Goal: Navigation & Orientation: Find specific page/section

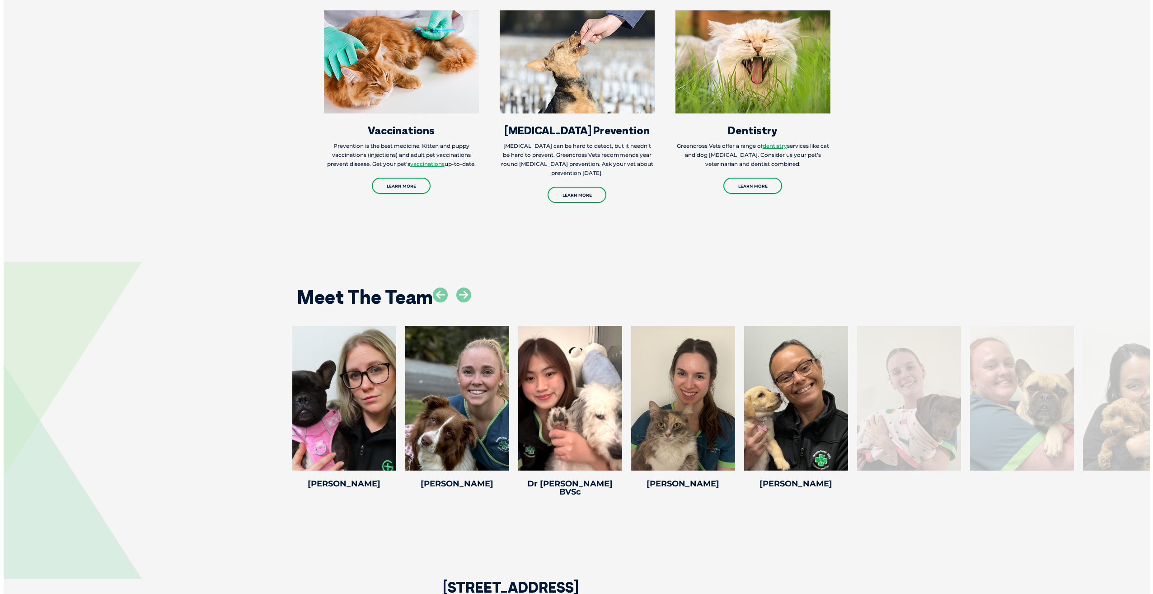
scroll to position [1417, 0]
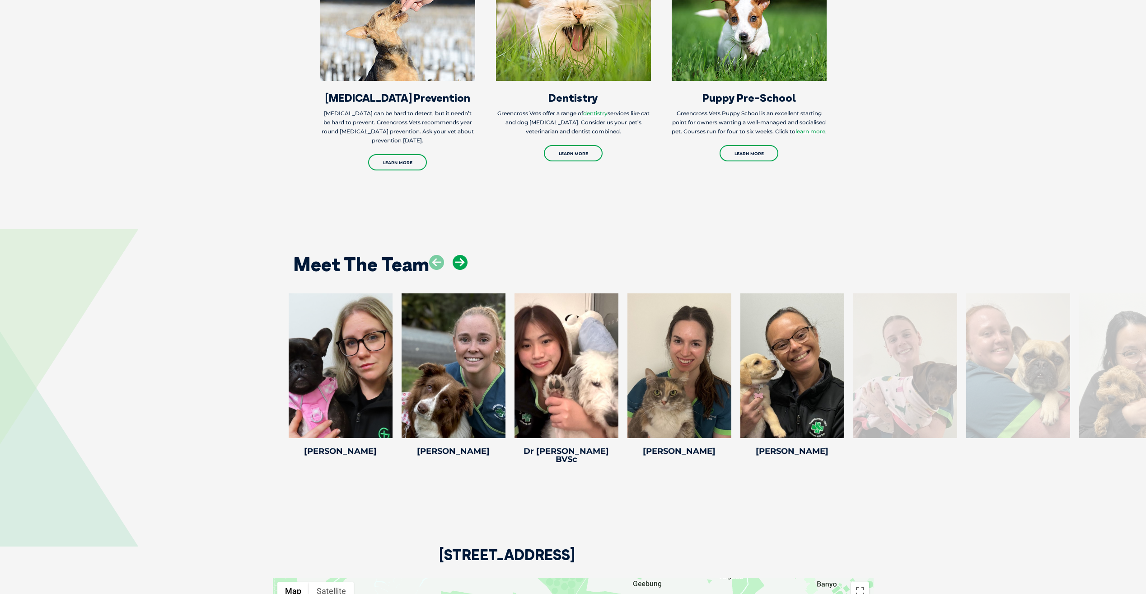
click at [458, 262] on icon at bounding box center [460, 262] width 15 height 15
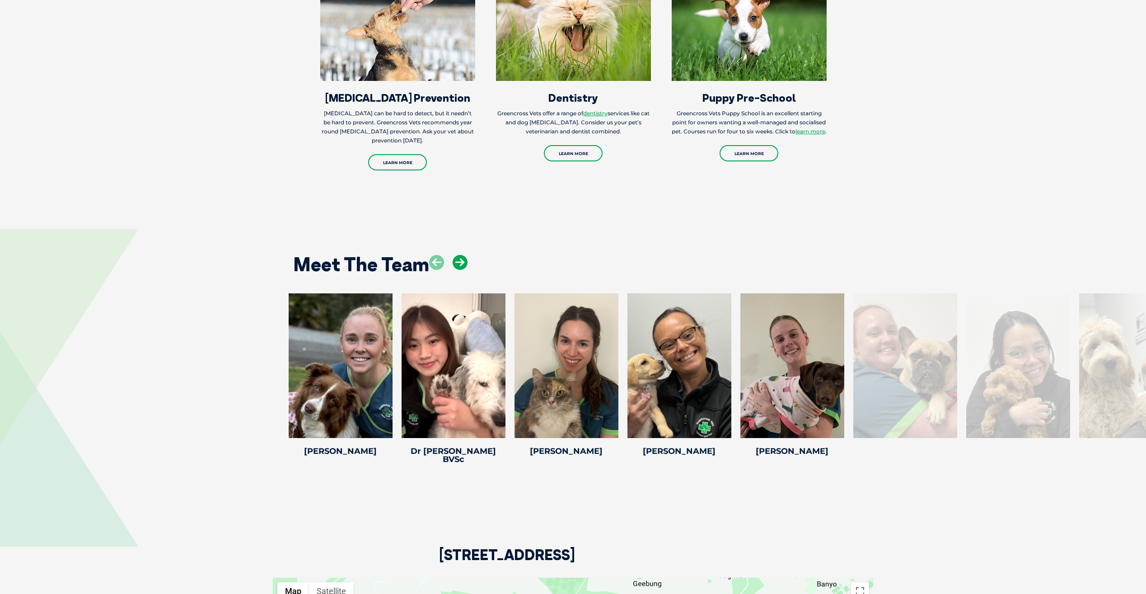
click at [460, 267] on icon at bounding box center [460, 262] width 15 height 15
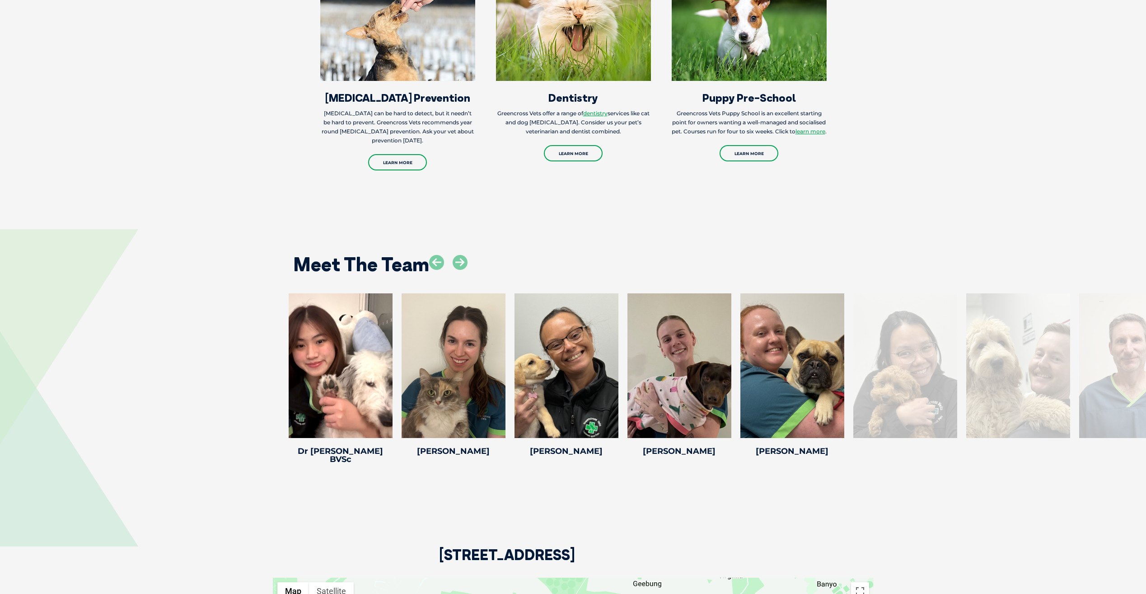
click at [463, 270] on div at bounding box center [448, 269] width 38 height 29
click at [462, 263] on icon at bounding box center [460, 262] width 15 height 15
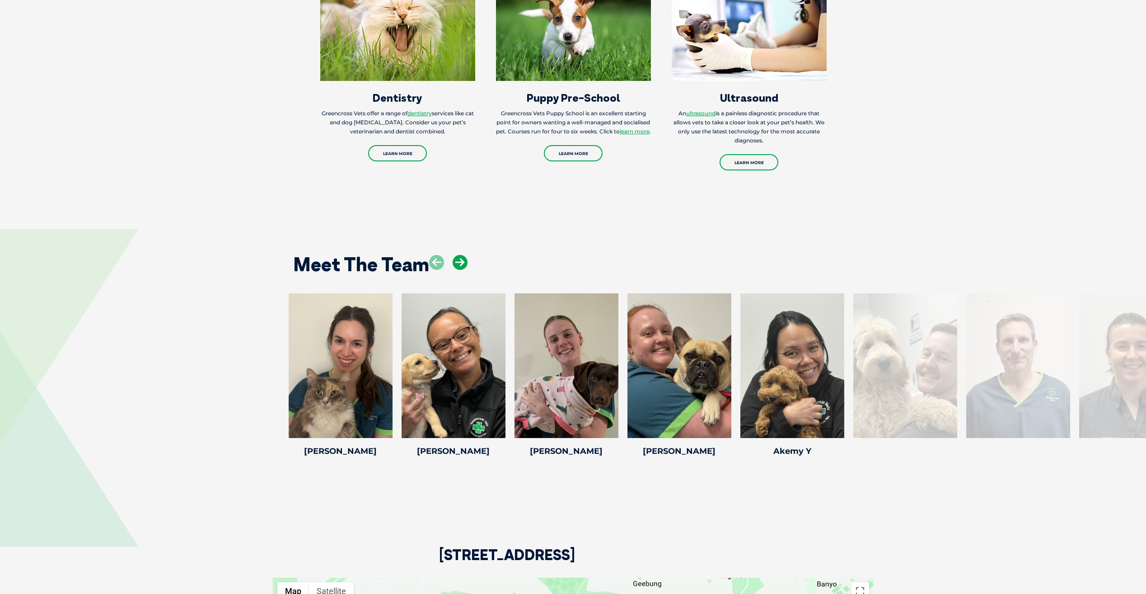
click at [462, 263] on icon at bounding box center [460, 262] width 15 height 15
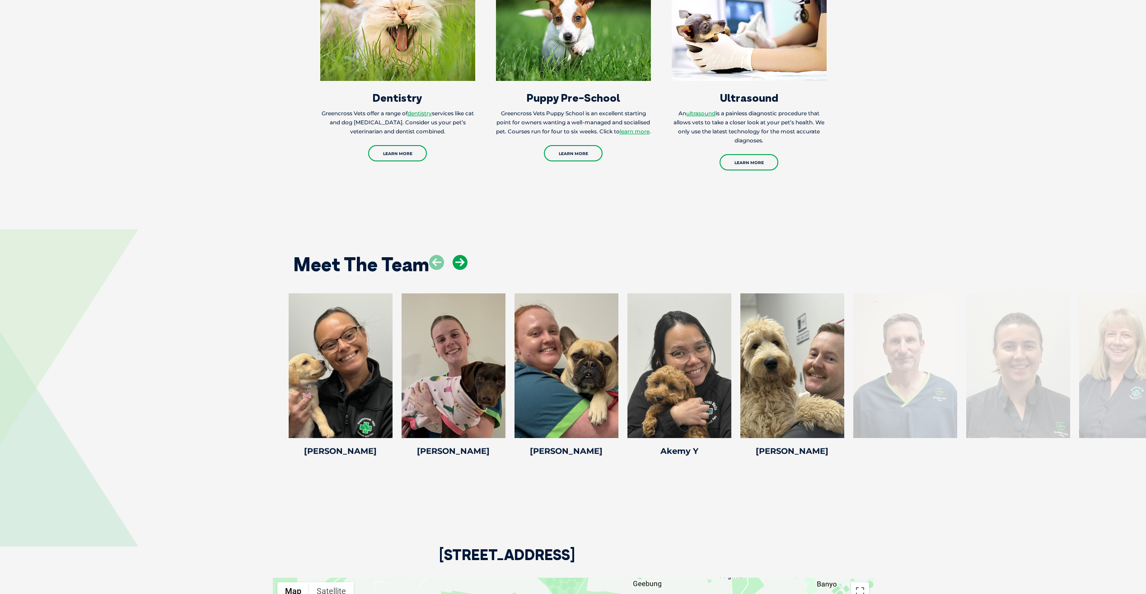
click at [462, 263] on icon at bounding box center [460, 262] width 15 height 15
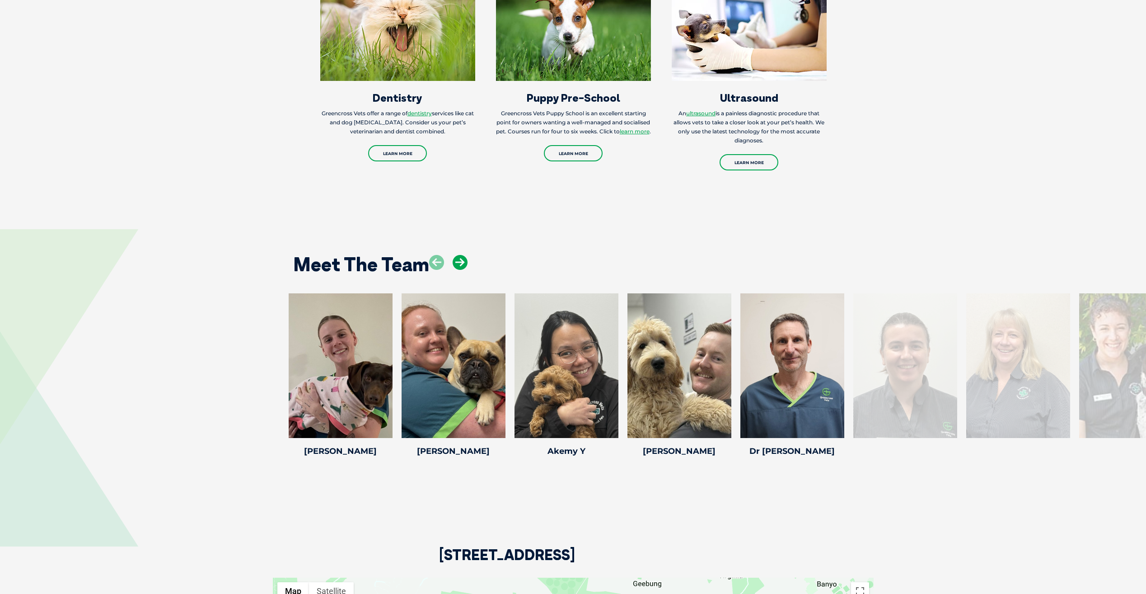
click at [462, 263] on icon at bounding box center [460, 262] width 15 height 15
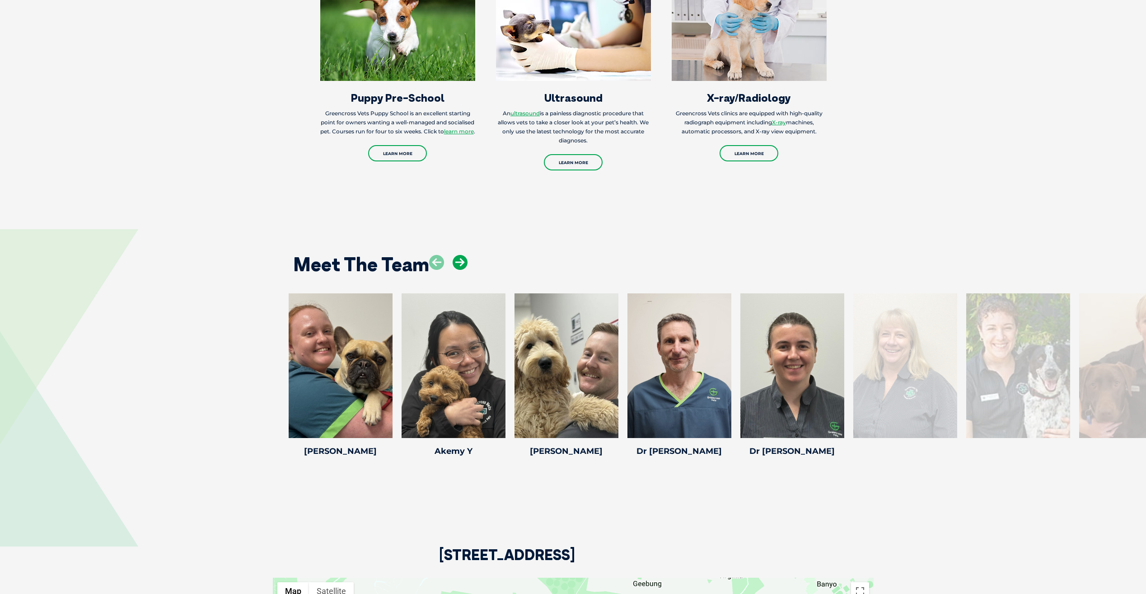
click at [461, 263] on icon at bounding box center [460, 262] width 15 height 15
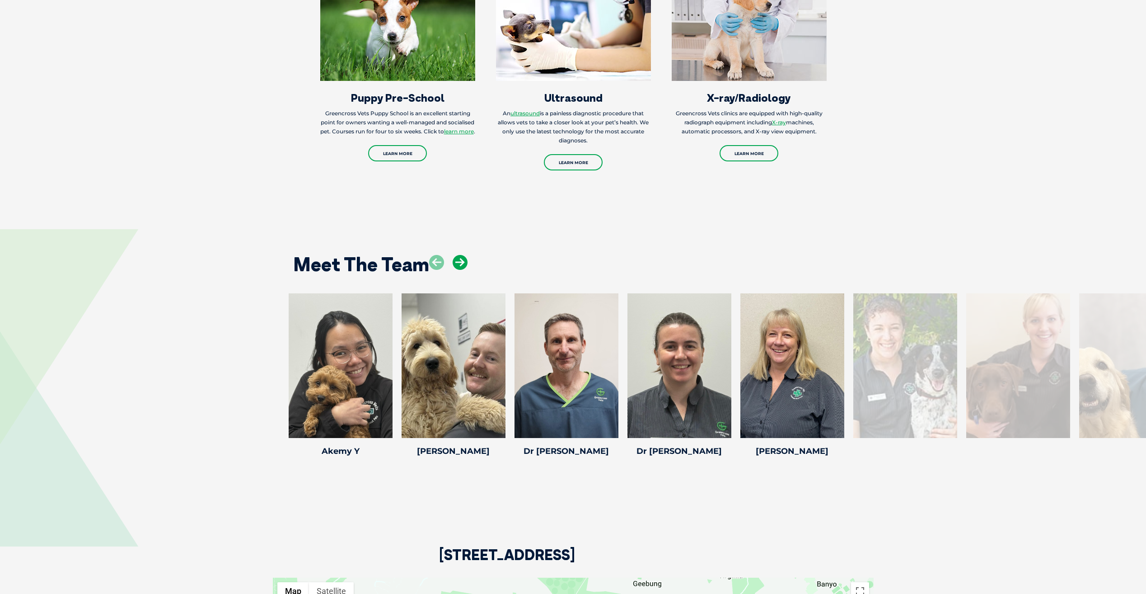
click at [461, 263] on icon at bounding box center [460, 262] width 15 height 15
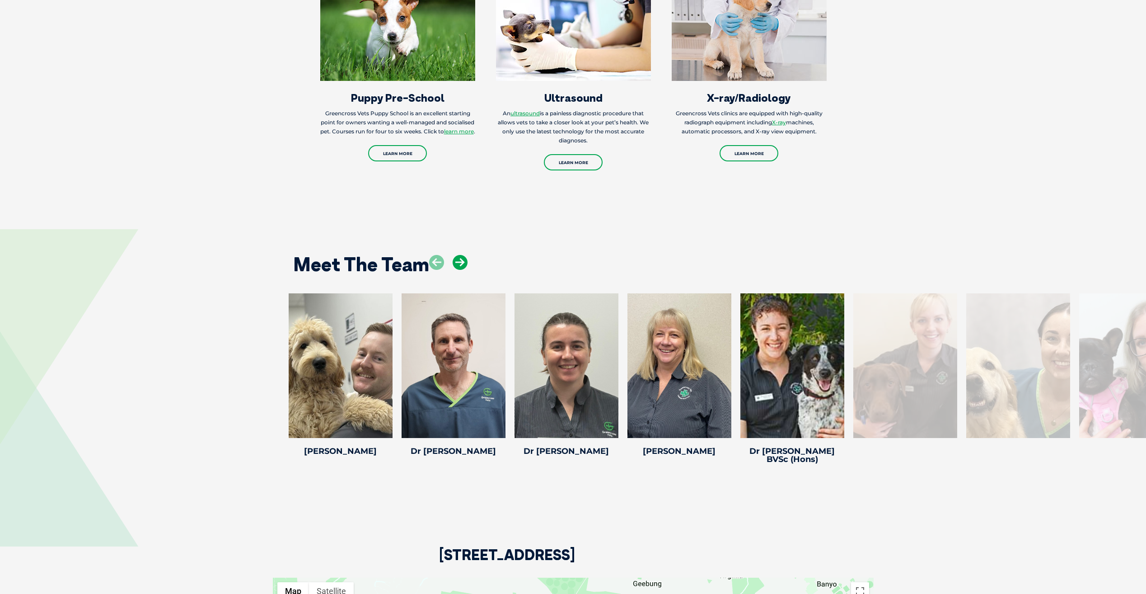
click at [461, 263] on icon at bounding box center [460, 262] width 15 height 15
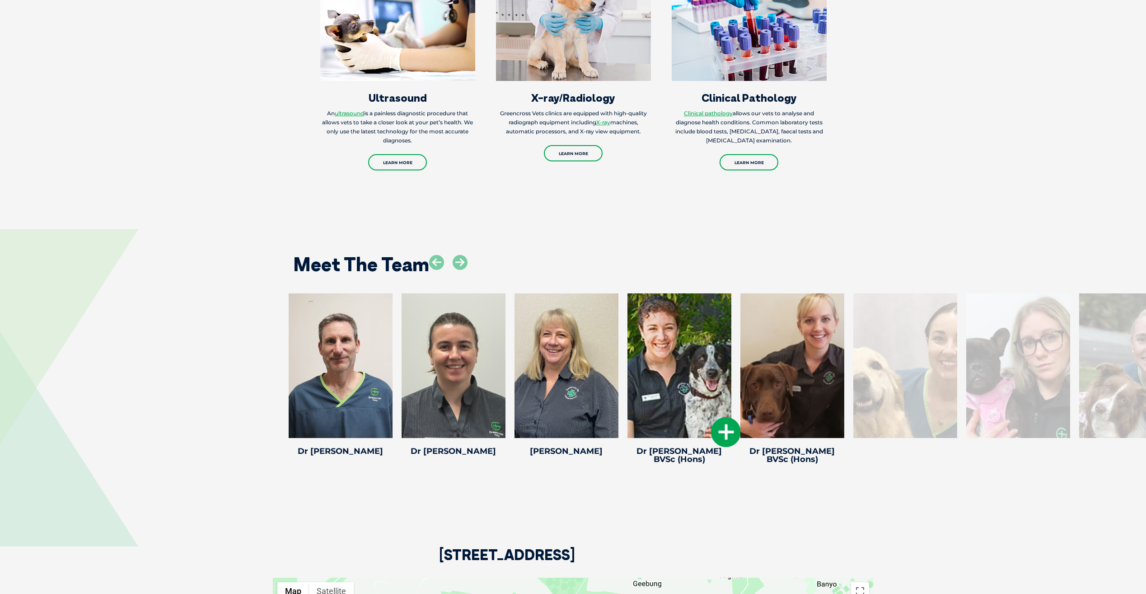
click at [723, 422] on icon at bounding box center [726, 432] width 30 height 30
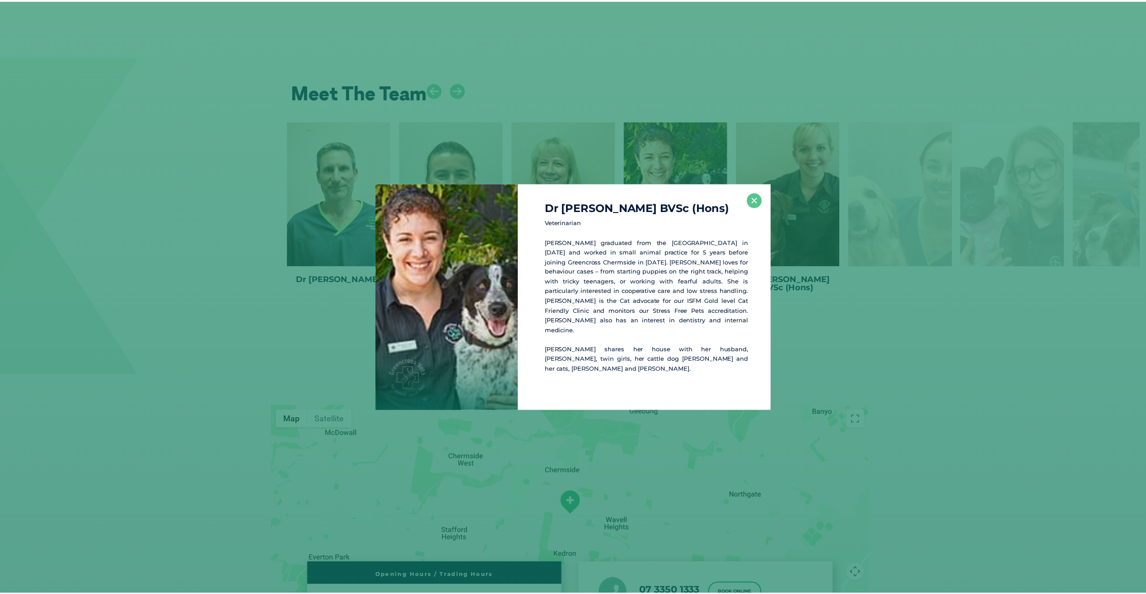
scroll to position [1595, 0]
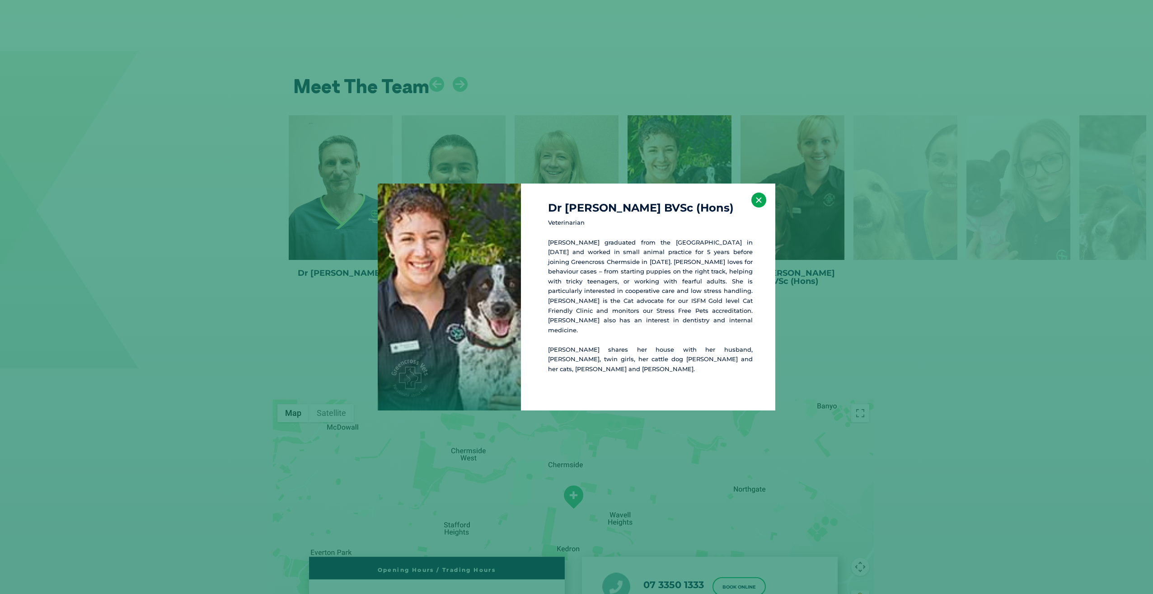
click at [762, 205] on button "×" at bounding box center [758, 199] width 15 height 15
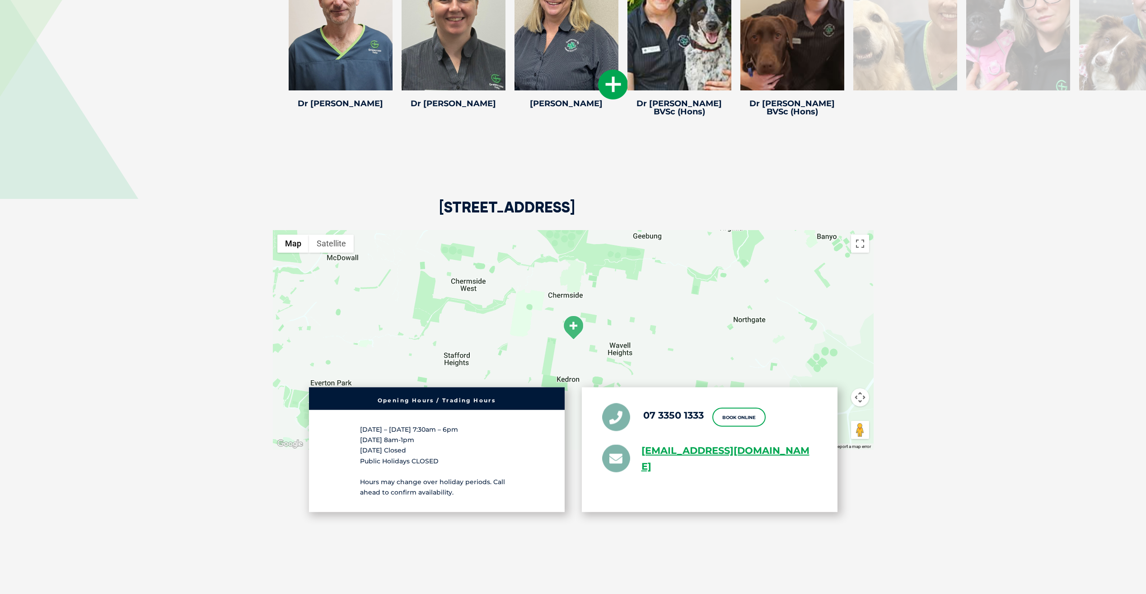
scroll to position [1764, 0]
